Goal: Information Seeking & Learning: Find contact information

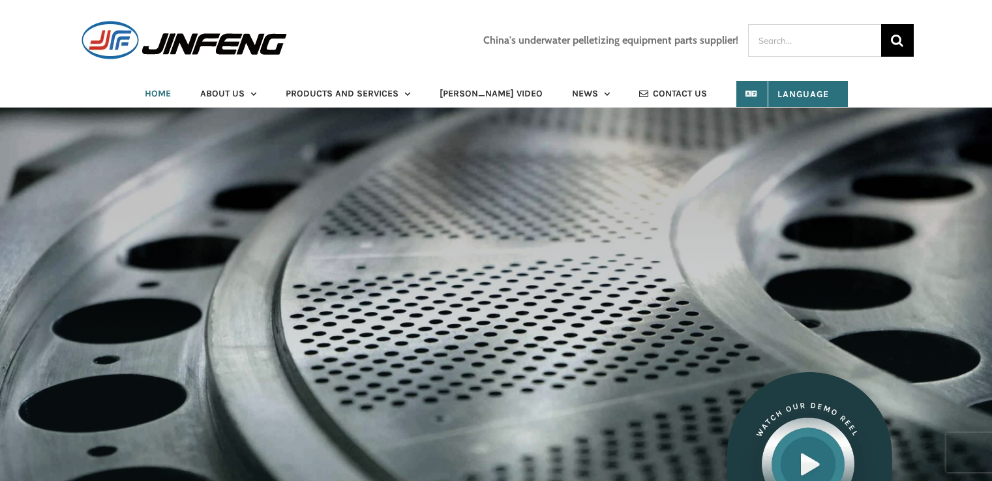
click at [670, 89] on span "CONTACT US" at bounding box center [680, 93] width 54 height 9
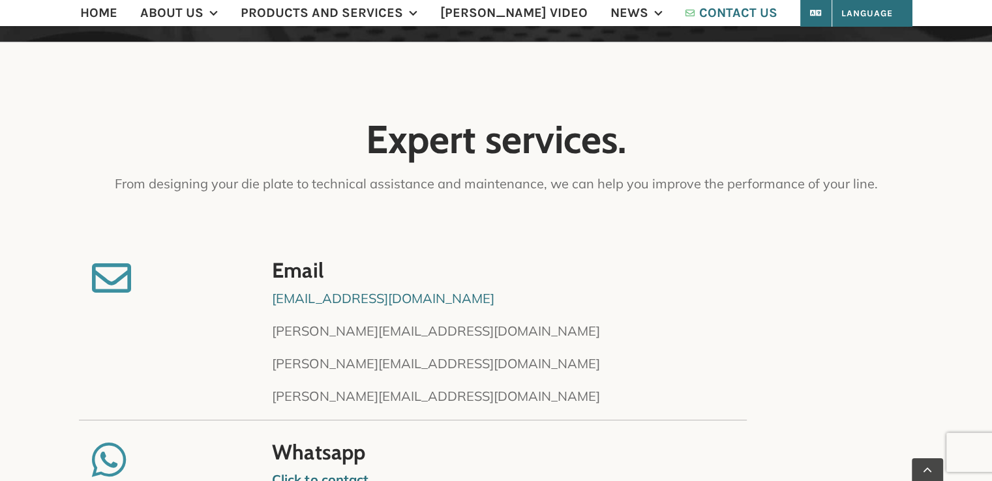
scroll to position [261, 0]
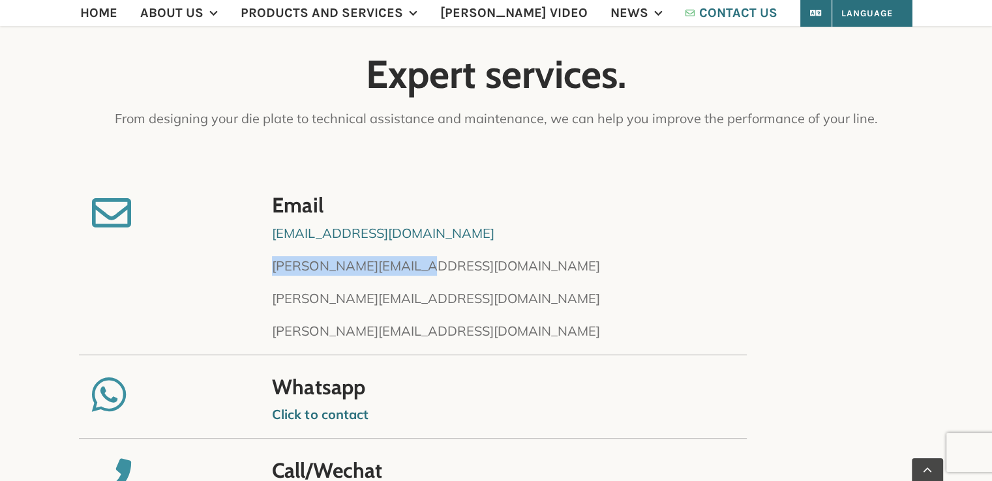
drag, startPoint x: 425, startPoint y: 257, endPoint x: 276, endPoint y: 267, distance: 149.7
click at [276, 267] on p "Nina@specialknife.com" at bounding box center [586, 266] width 628 height 20
copy p "Nina@specialknife.com"
click at [374, 301] on p "Olga@specialknife.com" at bounding box center [586, 299] width 628 height 20
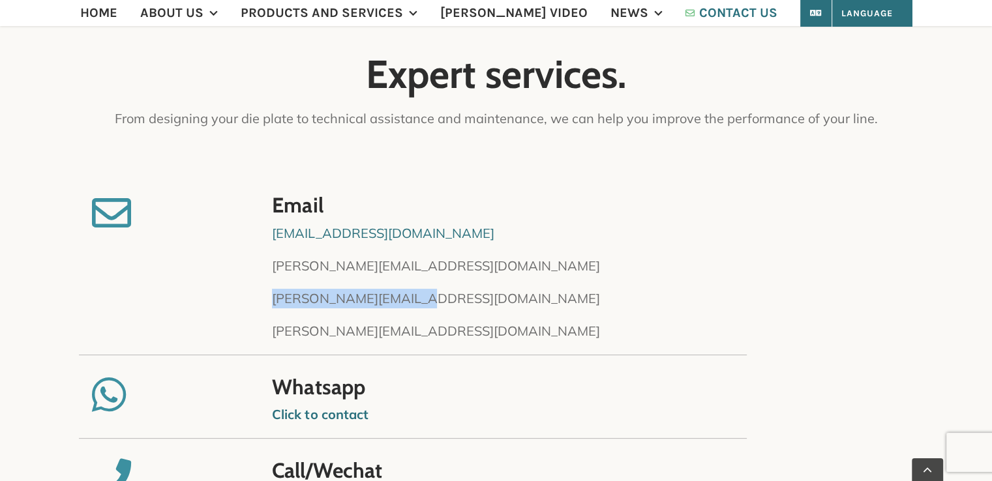
drag, startPoint x: 421, startPoint y: 300, endPoint x: 255, endPoint y: 294, distance: 165.8
click at [255, 294] on div "Email info@specialknife.com Nina@specialknife.com Olga@specialknife.com Zach@sp…" at bounding box center [496, 267] width 835 height 173
copy p "Olga@specialknife.com"
click at [145, 378] on div at bounding box center [119, 395] width 54 height 39
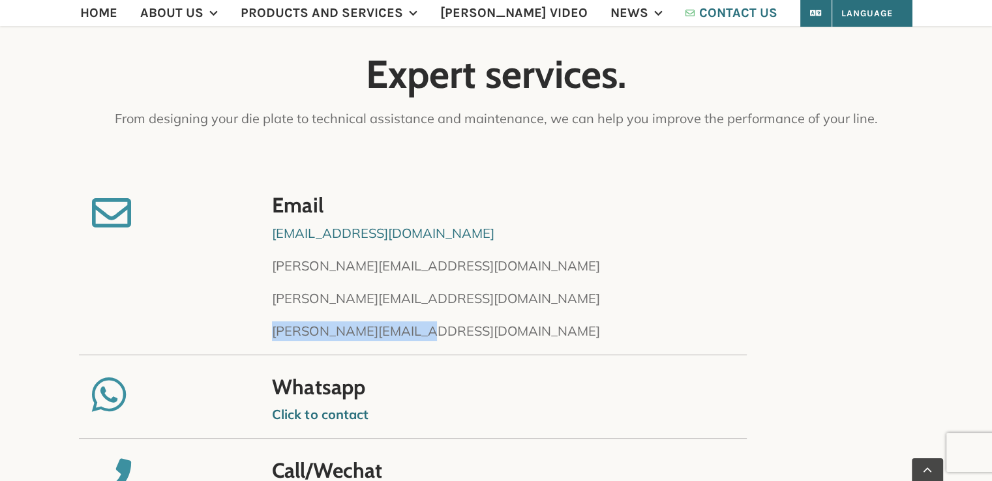
drag, startPoint x: 443, startPoint y: 327, endPoint x: 275, endPoint y: 326, distance: 167.6
click at [275, 326] on p "Zach@specialknife.com" at bounding box center [586, 332] width 628 height 20
copy p "Zach@specialknife.com"
click at [203, 87] on h2 "Expert services." at bounding box center [496, 74] width 835 height 43
